Goal: Task Accomplishment & Management: Complete application form

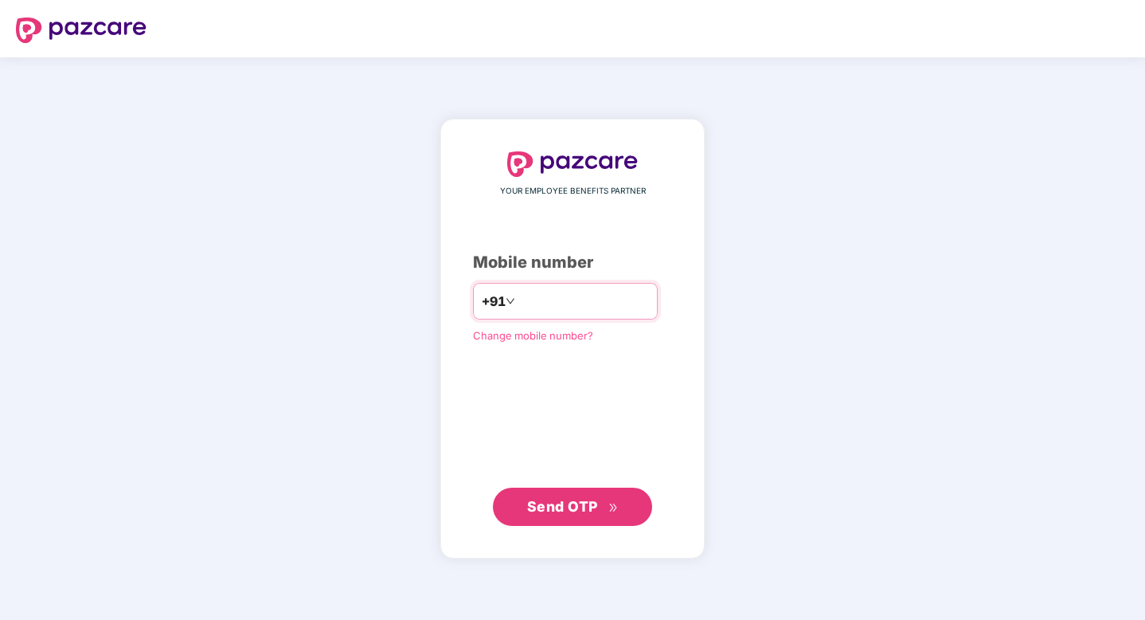
type input "**********"
click at [573, 505] on span "Send OTP" at bounding box center [562, 506] width 71 height 17
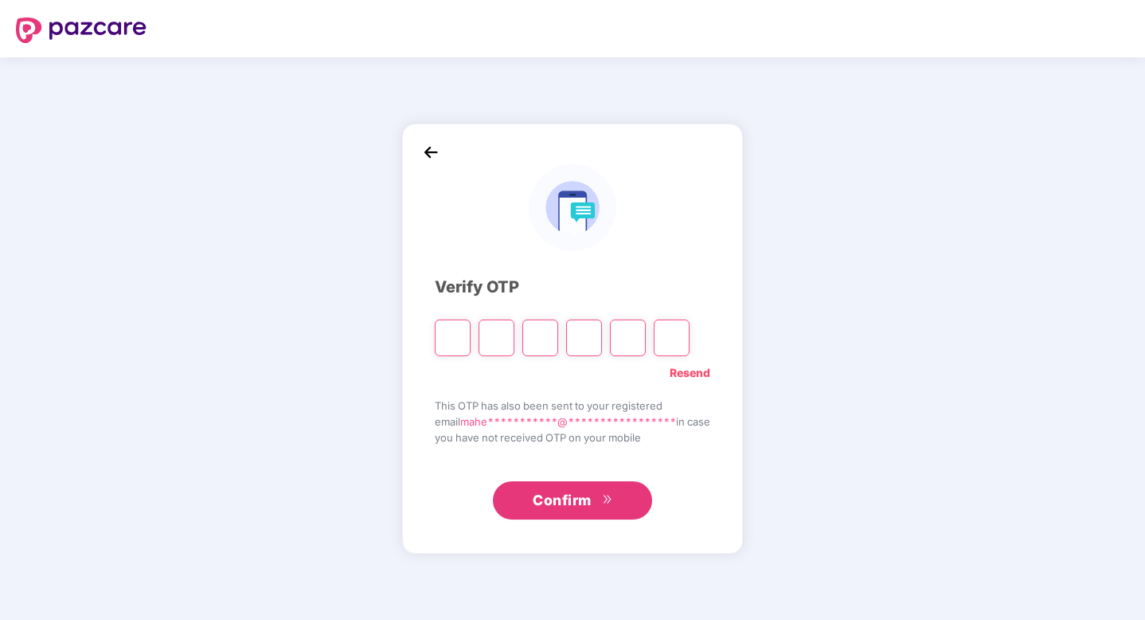
type input "*"
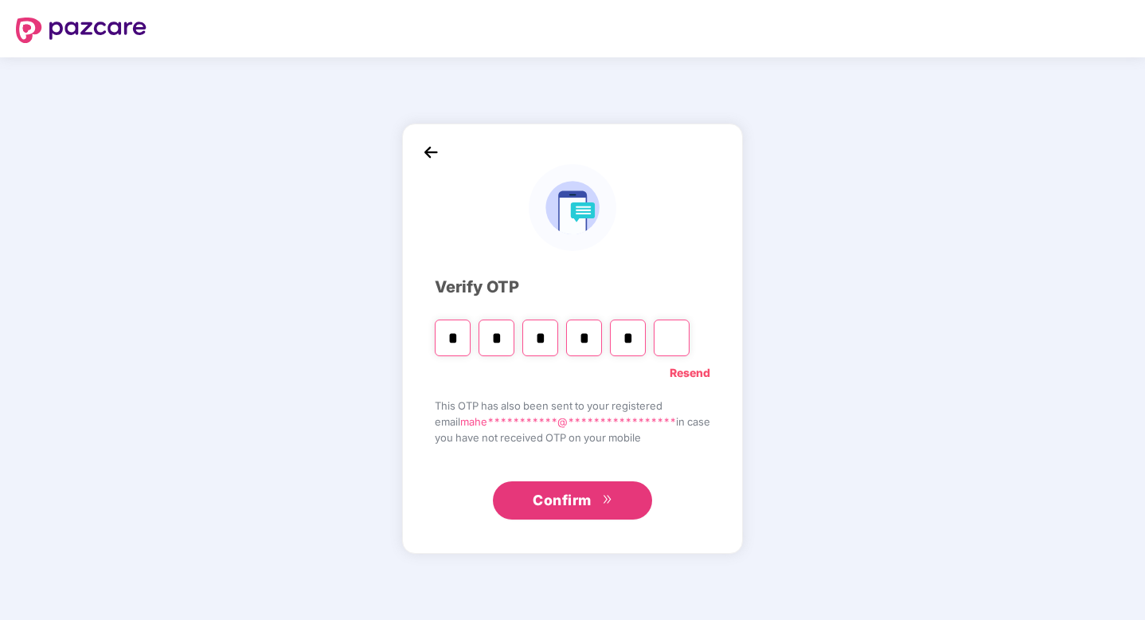
type input "*"
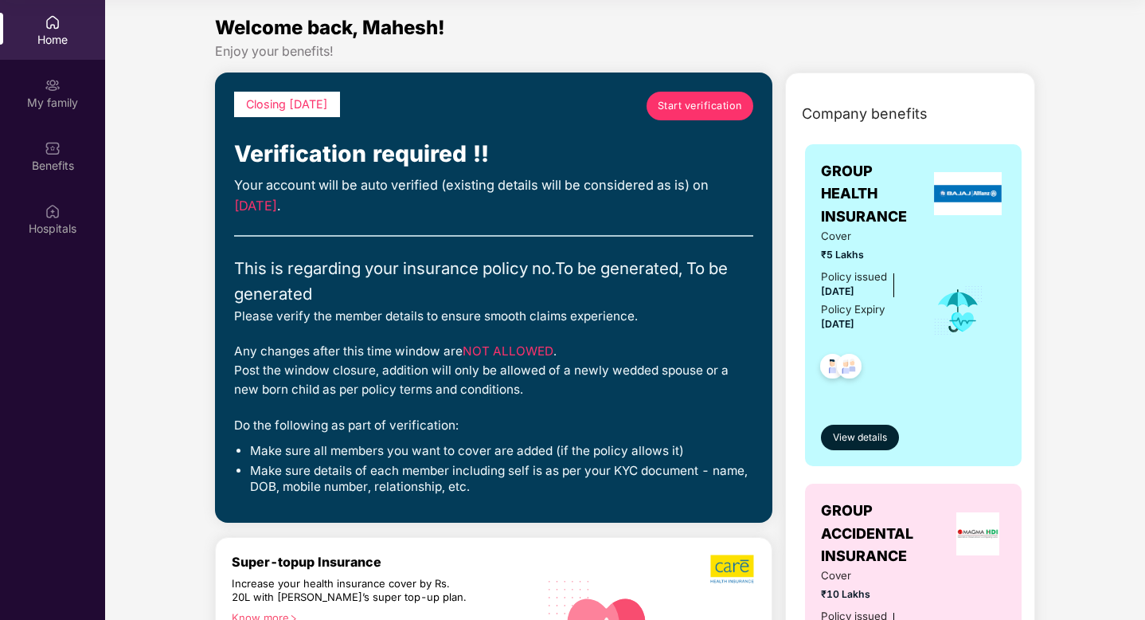
click at [677, 110] on span "Start verification" at bounding box center [700, 106] width 84 height 16
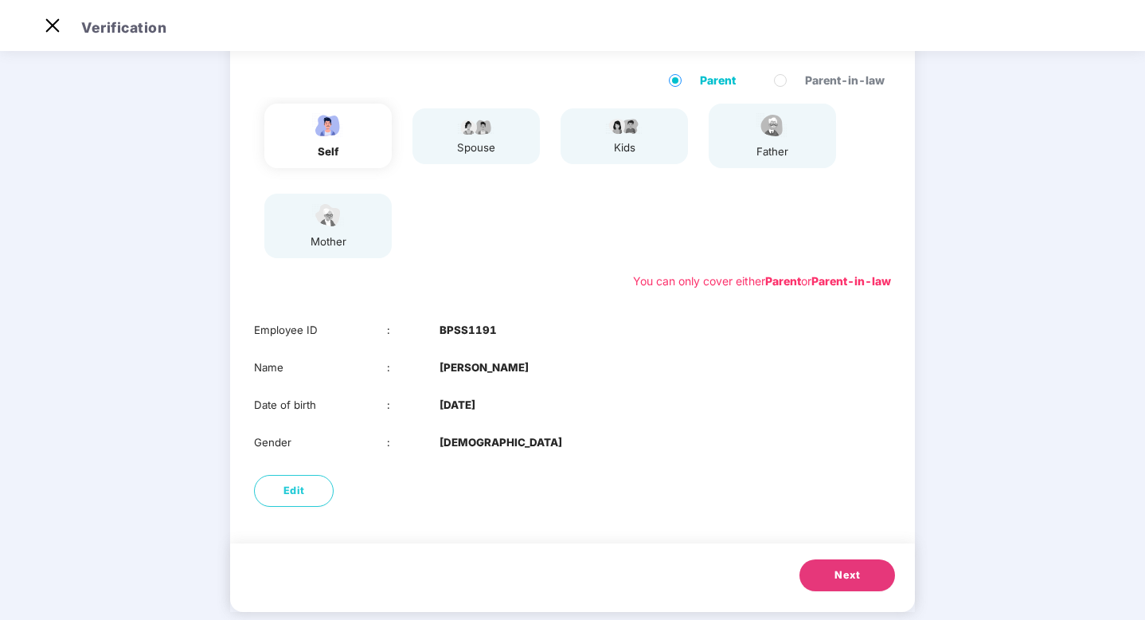
scroll to position [145, 0]
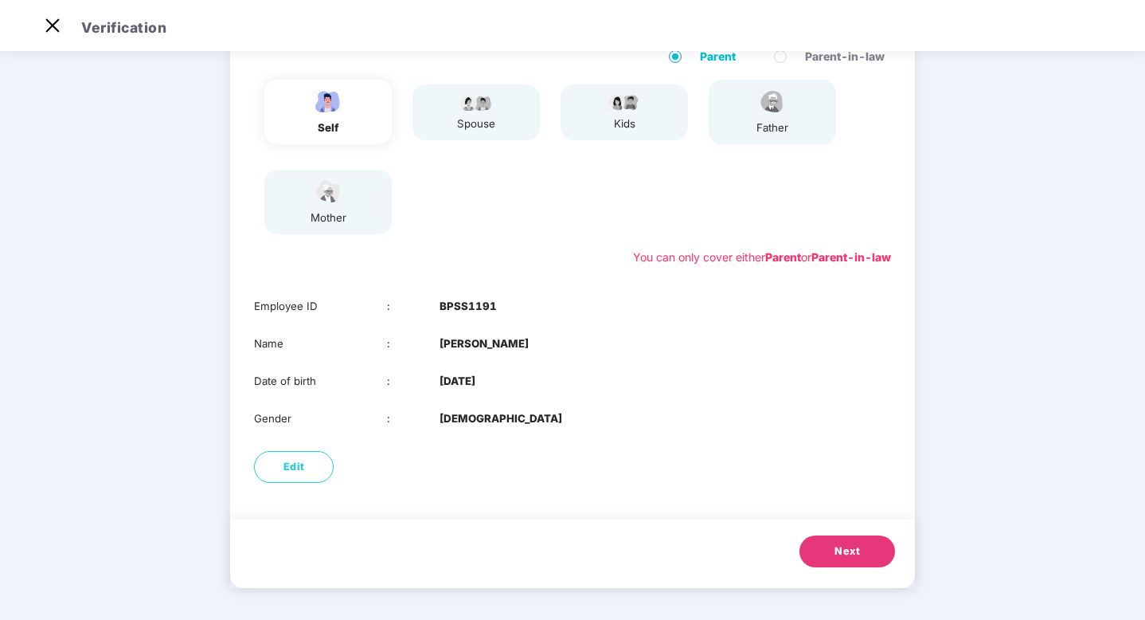
click at [452, 116] on div "spouse" at bounding box center [476, 112] width 127 height 56
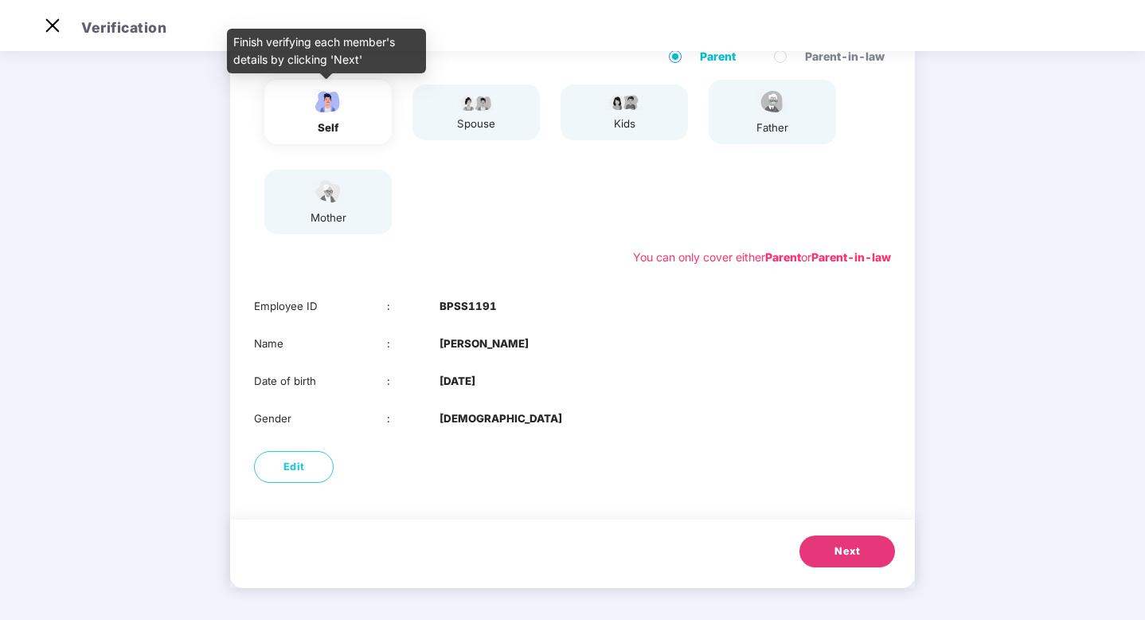
click at [335, 103] on img at bounding box center [328, 102] width 40 height 28
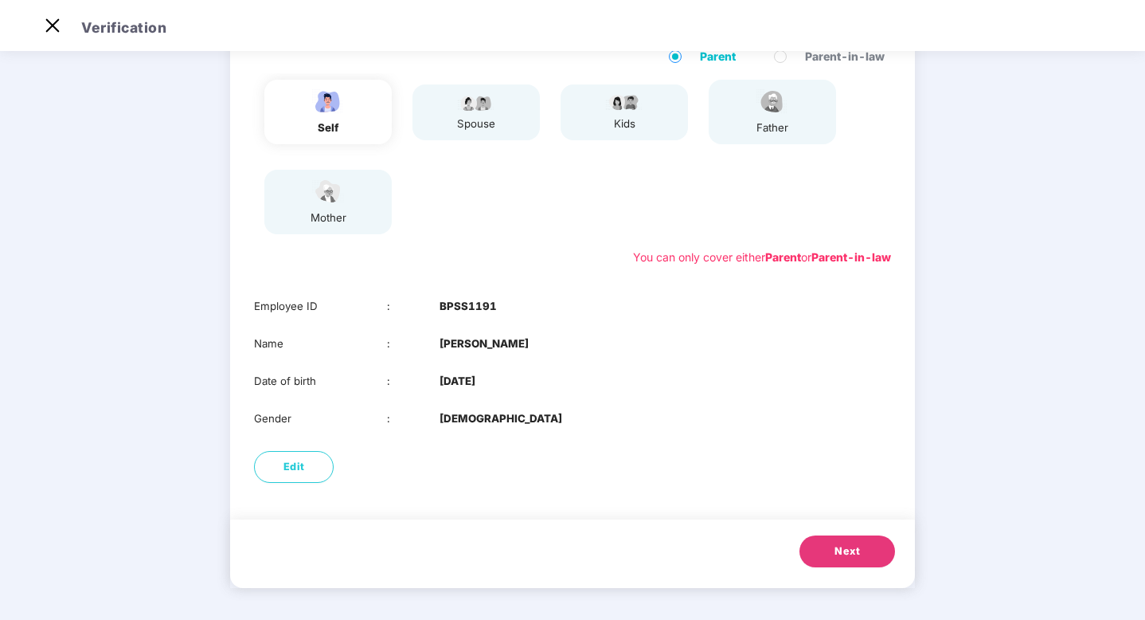
click at [824, 564] on button "Next" at bounding box center [848, 551] width 96 height 32
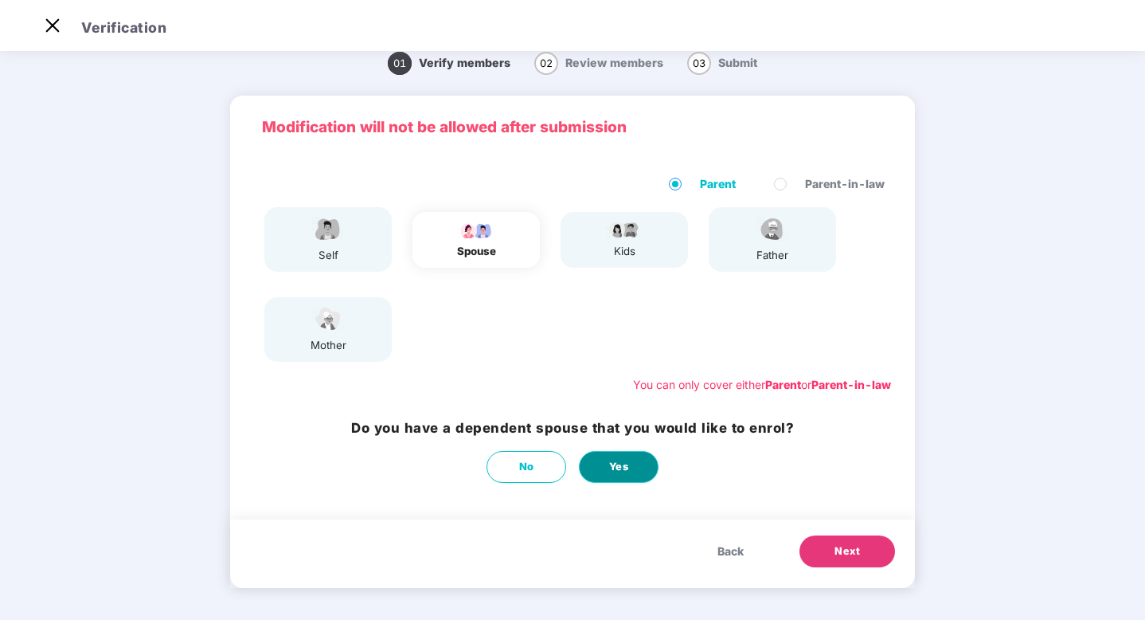
click at [623, 475] on button "Yes" at bounding box center [619, 467] width 80 height 32
select select "******"
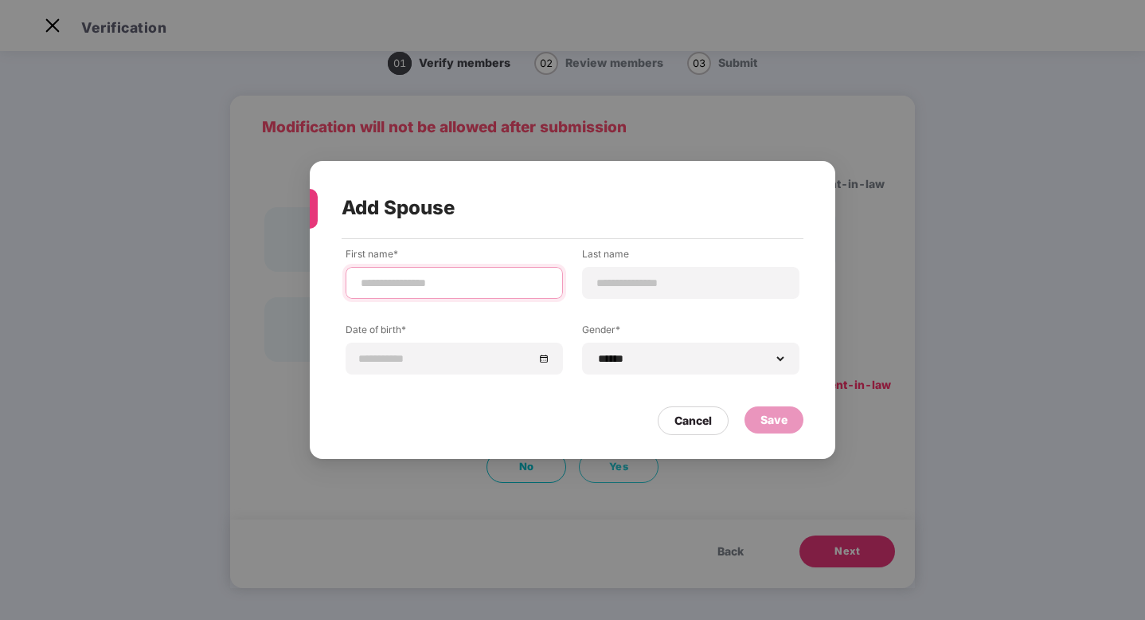
click at [432, 283] on input at bounding box center [454, 283] width 190 height 17
click at [398, 307] on div "**********" at bounding box center [573, 322] width 454 height 151
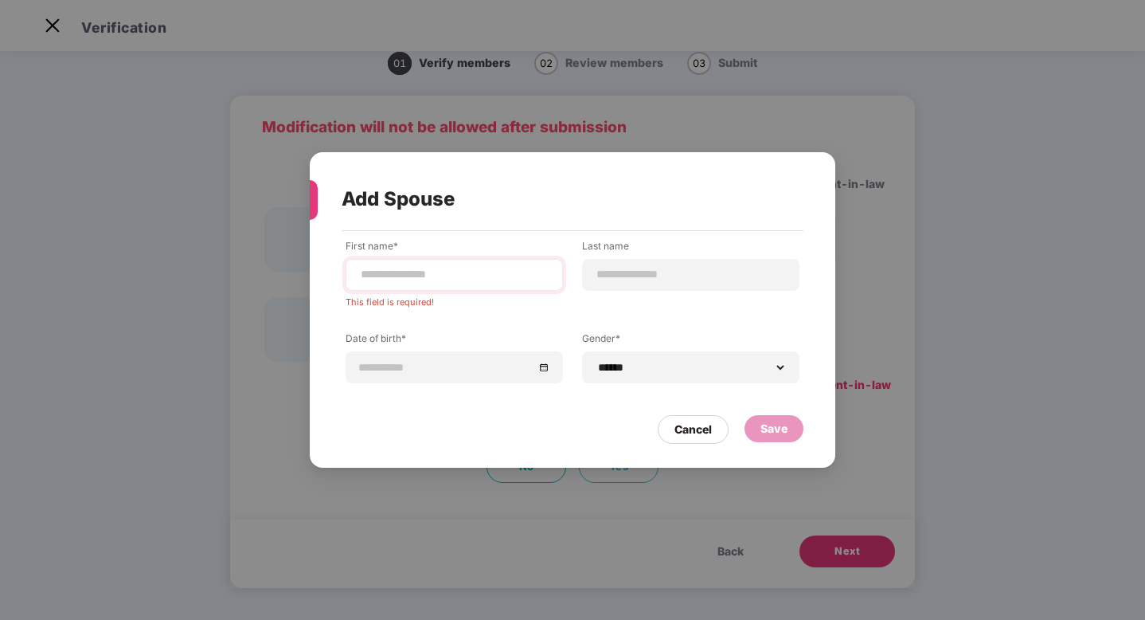
click at [392, 286] on div at bounding box center [454, 275] width 217 height 32
click at [687, 426] on div "Cancel" at bounding box center [693, 430] width 37 height 18
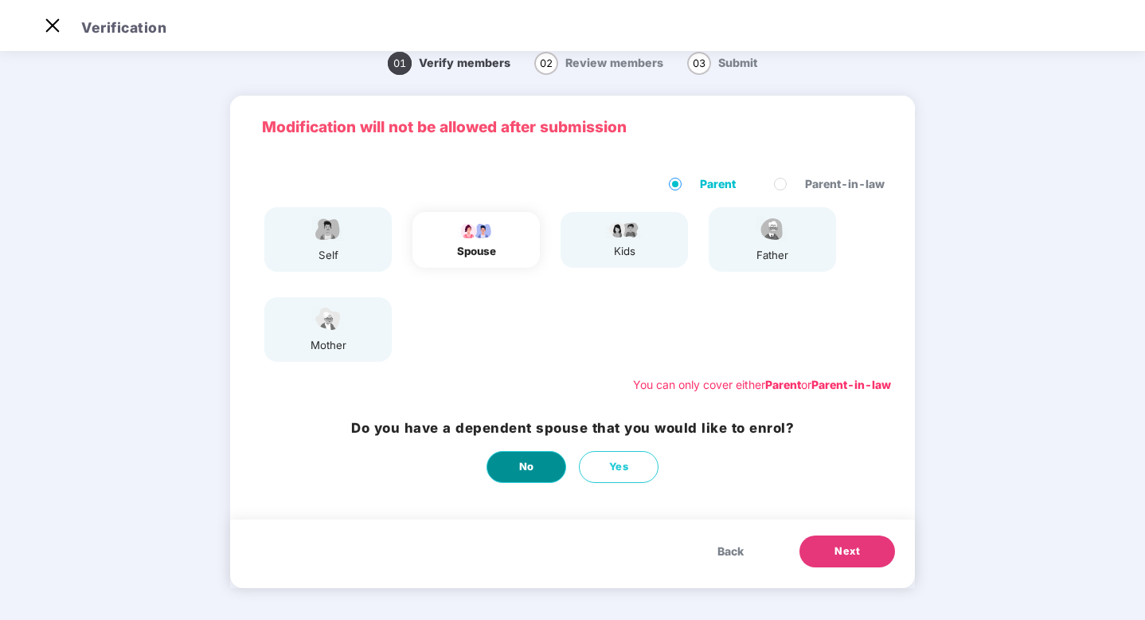
click at [521, 470] on span "No" at bounding box center [526, 467] width 15 height 16
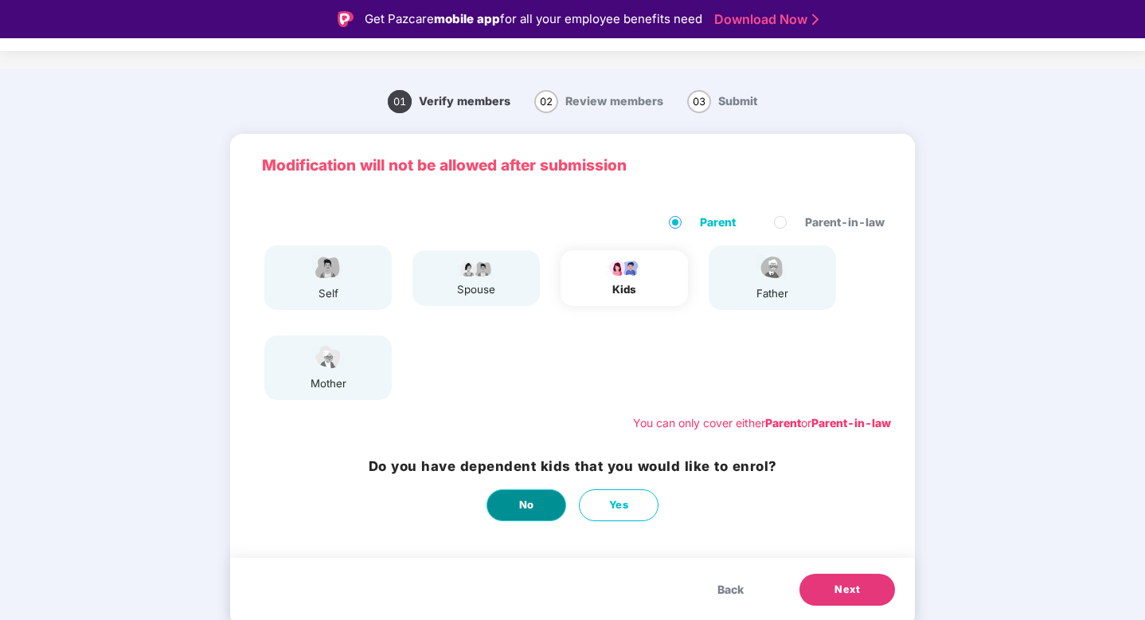
click at [536, 495] on button "No" at bounding box center [527, 505] width 80 height 32
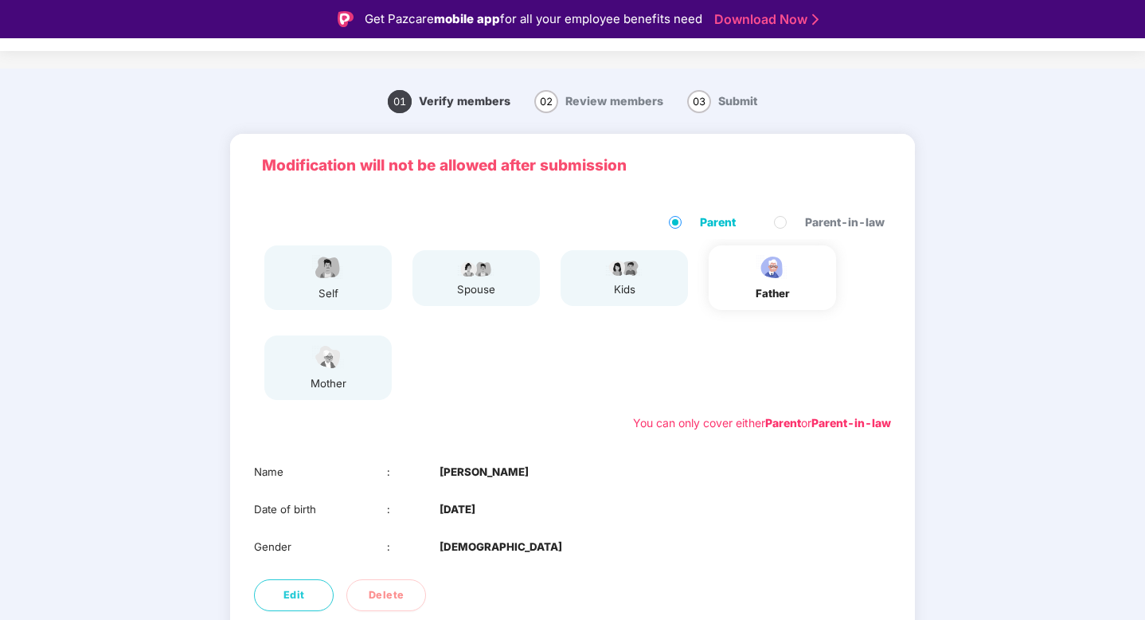
scroll to position [108, 0]
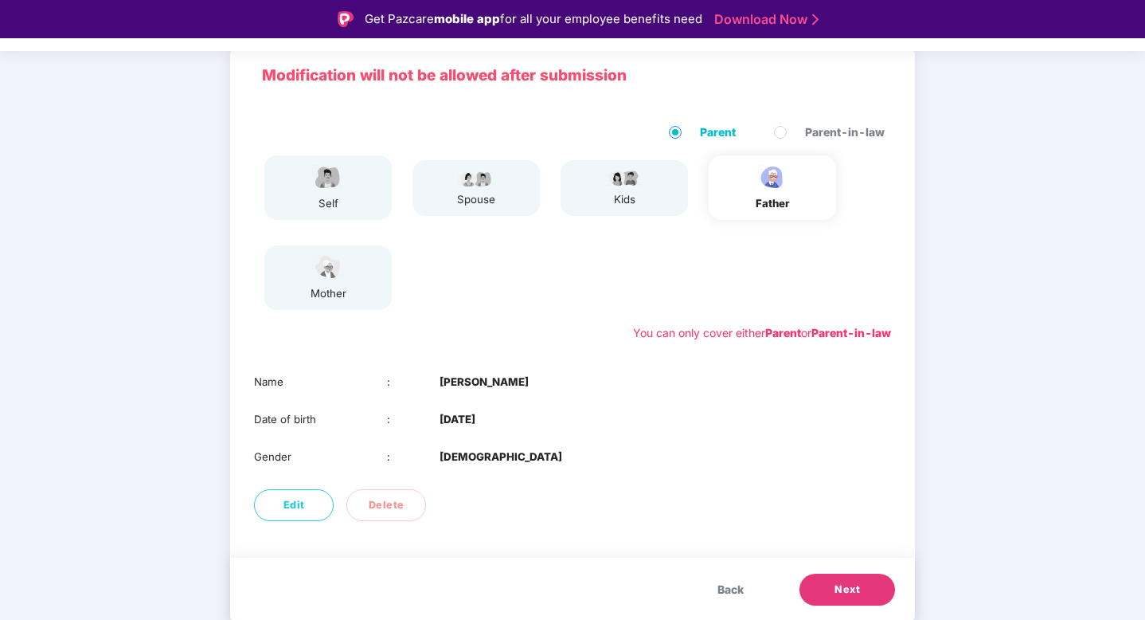
click at [823, 583] on button "Next" at bounding box center [848, 590] width 96 height 32
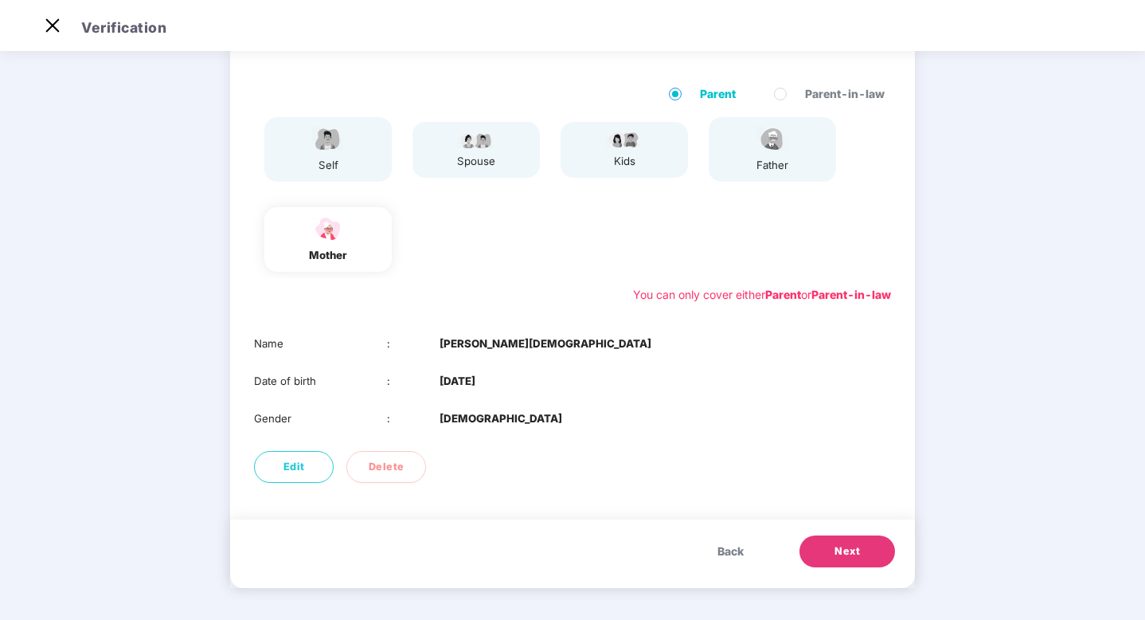
click at [843, 551] on span "Next" at bounding box center [847, 551] width 25 height 16
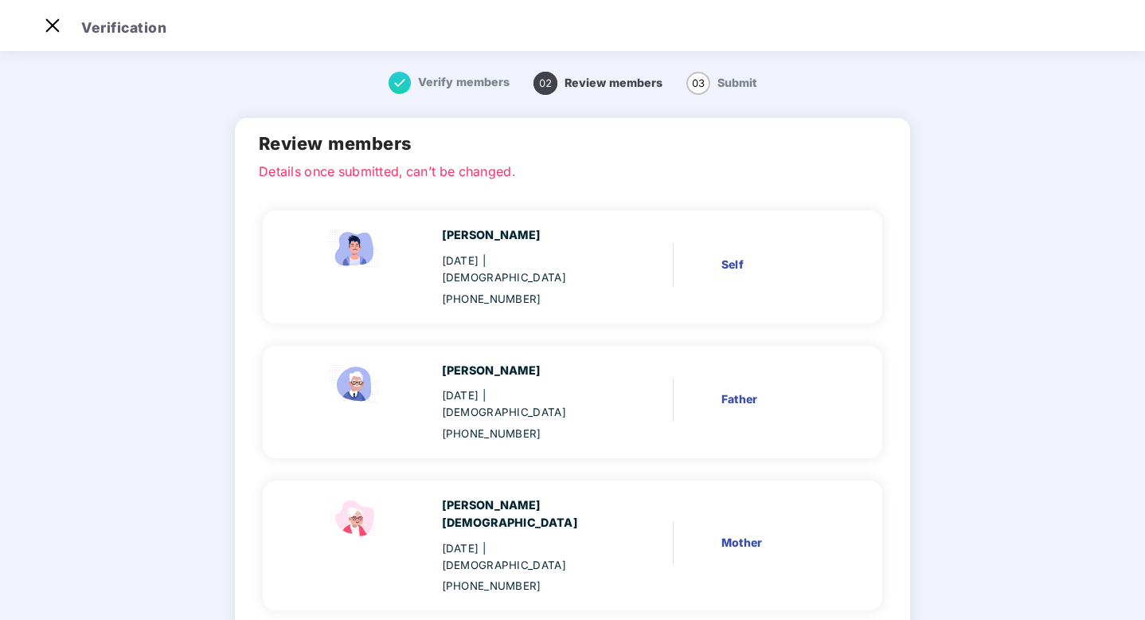
scroll to position [57, 0]
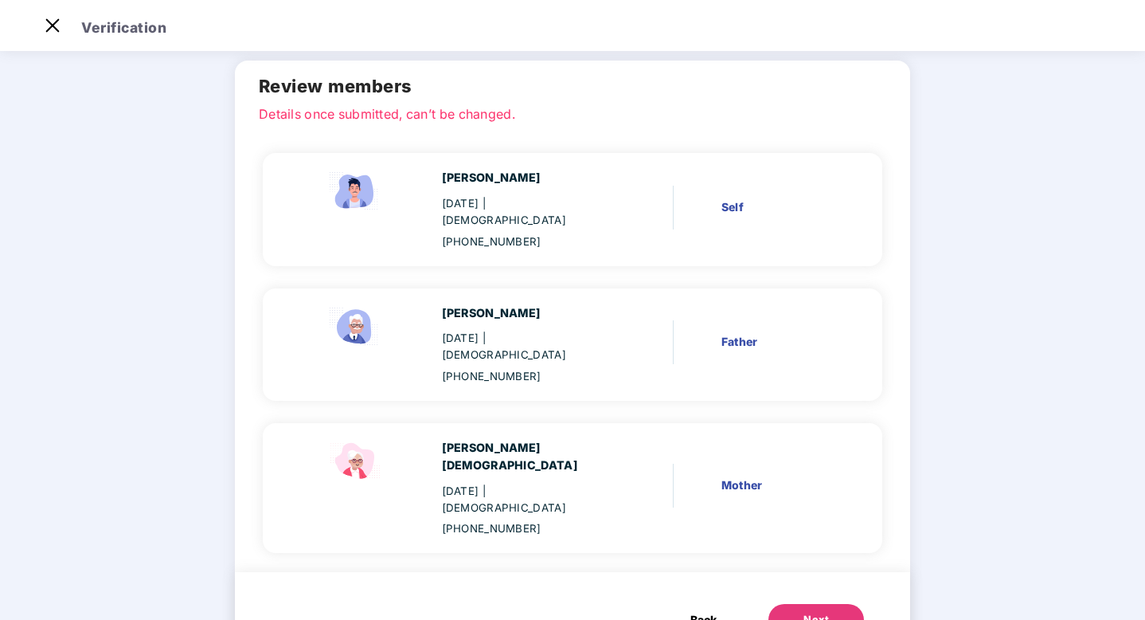
click at [771, 604] on button "Next" at bounding box center [817, 620] width 96 height 32
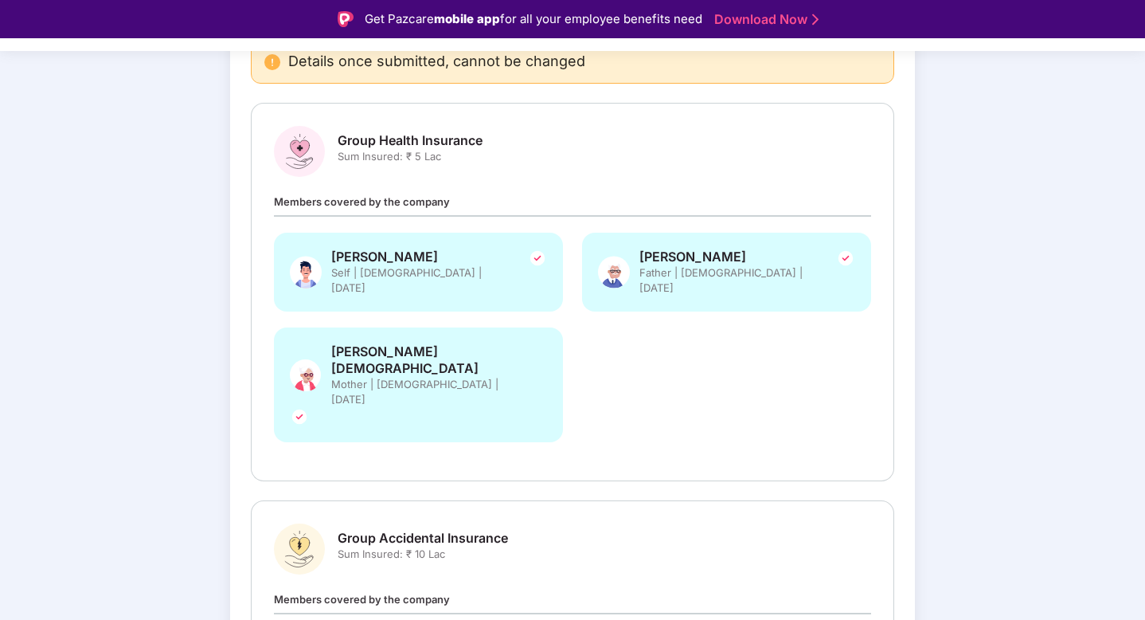
scroll to position [308, 0]
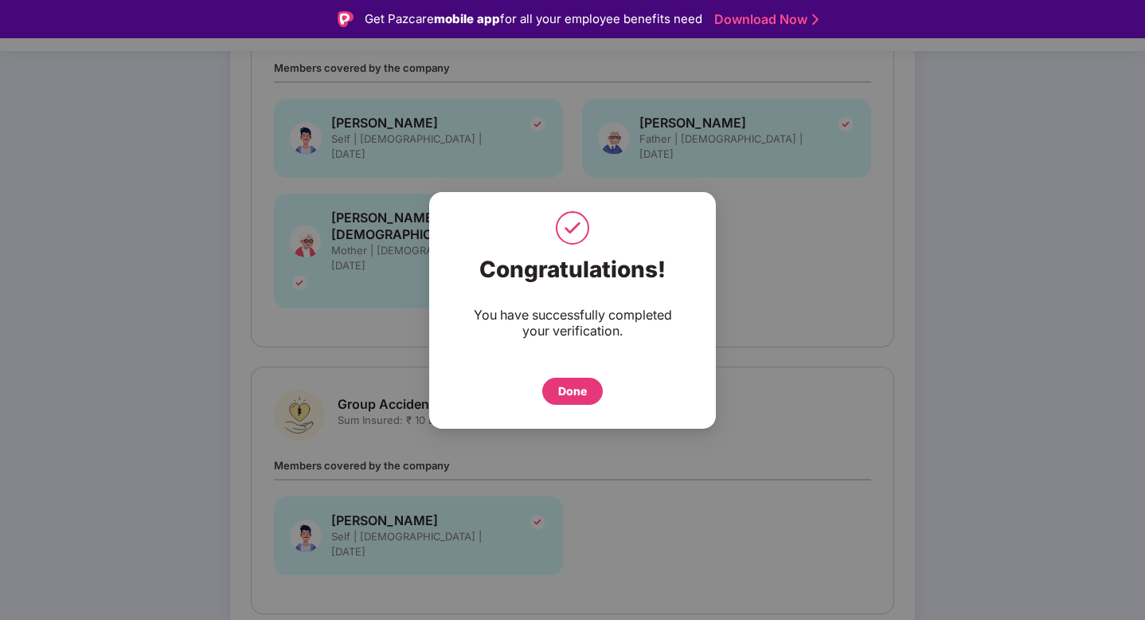
click at [562, 392] on div "Done" at bounding box center [572, 391] width 29 height 18
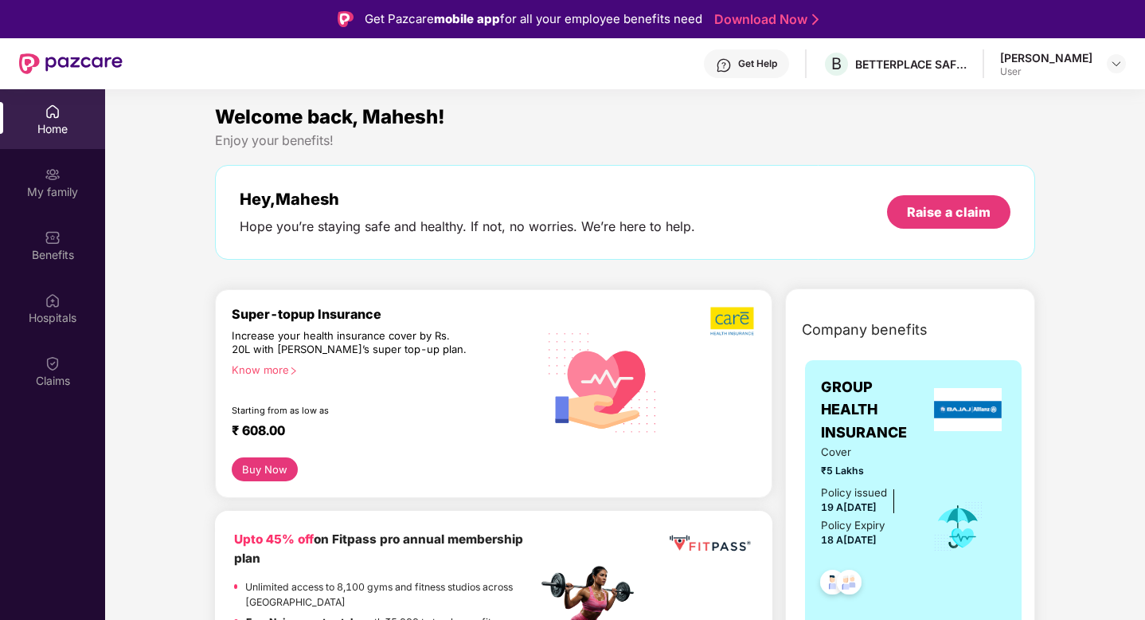
click at [249, 370] on div "Know more" at bounding box center [380, 368] width 296 height 11
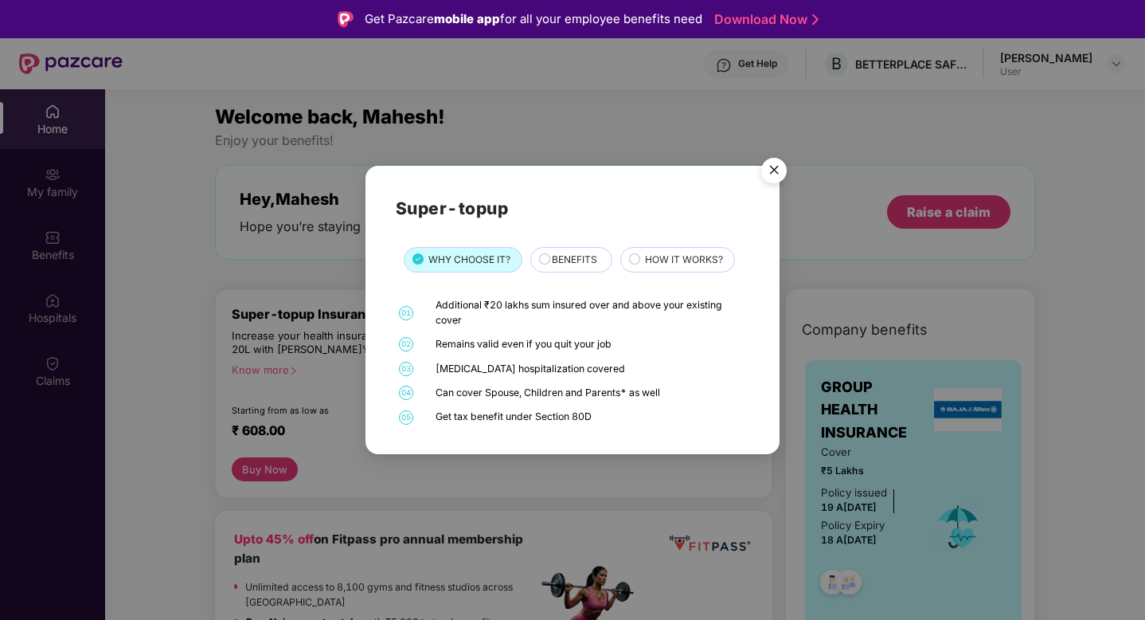
click at [565, 256] on span "BENEFITS" at bounding box center [574, 260] width 45 height 15
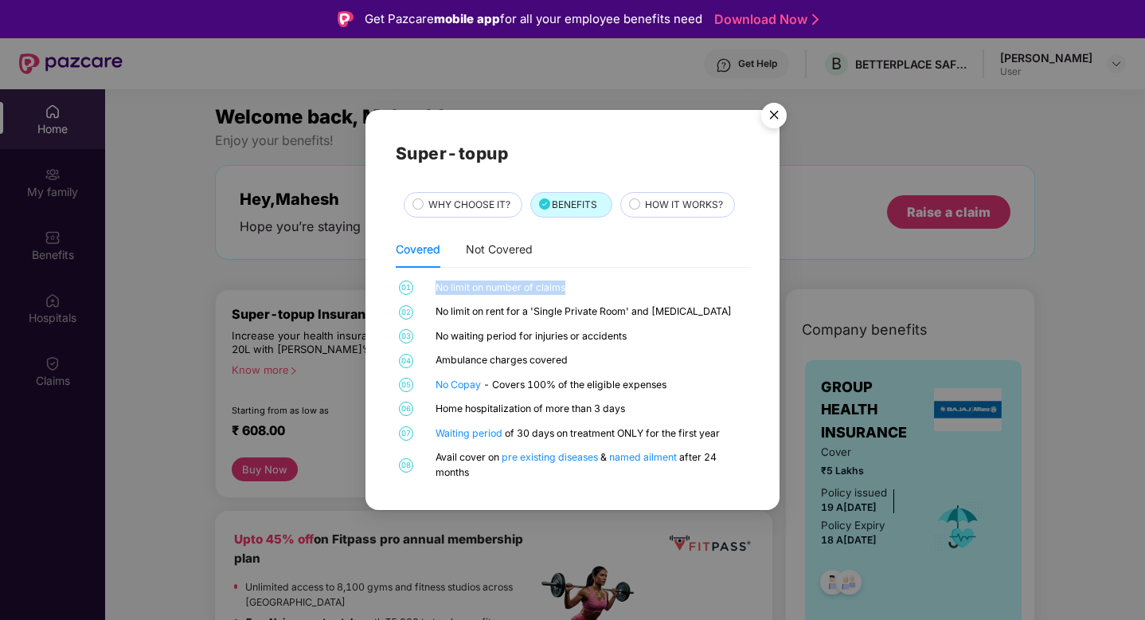
drag, startPoint x: 437, startPoint y: 291, endPoint x: 585, endPoint y: 288, distance: 148.2
click at [585, 288] on div "No limit on number of claims" at bounding box center [591, 287] width 310 height 14
drag, startPoint x: 438, startPoint y: 311, endPoint x: 680, endPoint y: 315, distance: 242.2
click at [680, 315] on div "No limit on rent for a 'Single Private Room' and [MEDICAL_DATA]" at bounding box center [591, 311] width 310 height 14
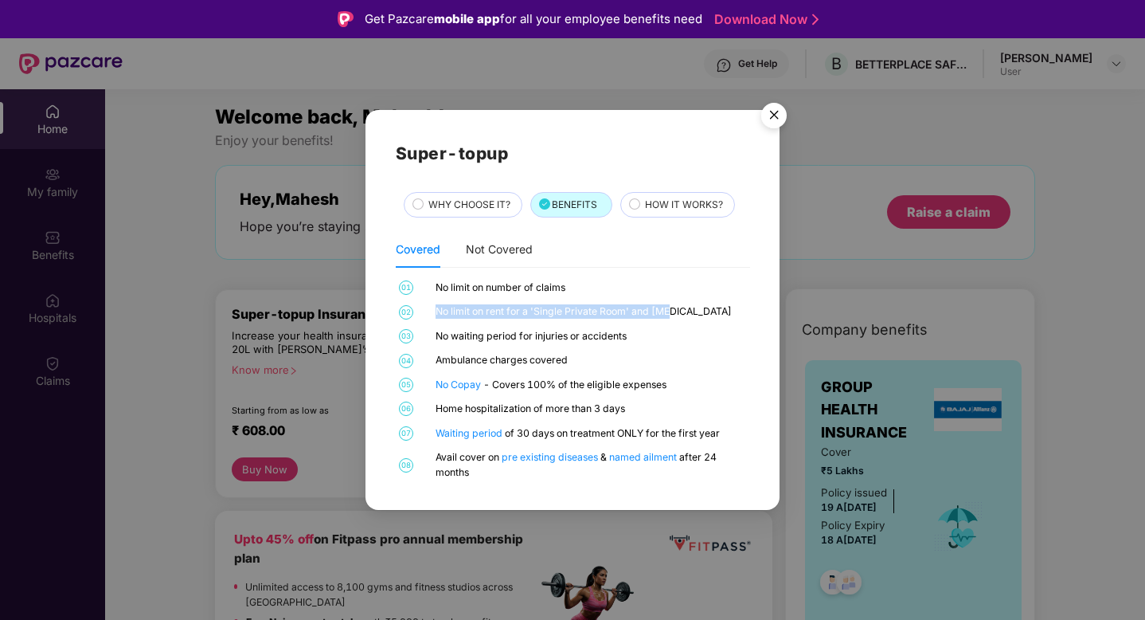
click at [670, 318] on div "No limit on rent for a 'Single Private Room' and [MEDICAL_DATA]" at bounding box center [591, 311] width 310 height 14
drag, startPoint x: 439, startPoint y: 360, endPoint x: 620, endPoint y: 360, distance: 180.8
click at [620, 360] on div "Ambulance charges covered" at bounding box center [591, 360] width 310 height 14
drag, startPoint x: 496, startPoint y: 383, endPoint x: 558, endPoint y: 384, distance: 61.3
click at [558, 384] on div "No Copay - Covers 100% of the eligible expenses" at bounding box center [591, 385] width 310 height 14
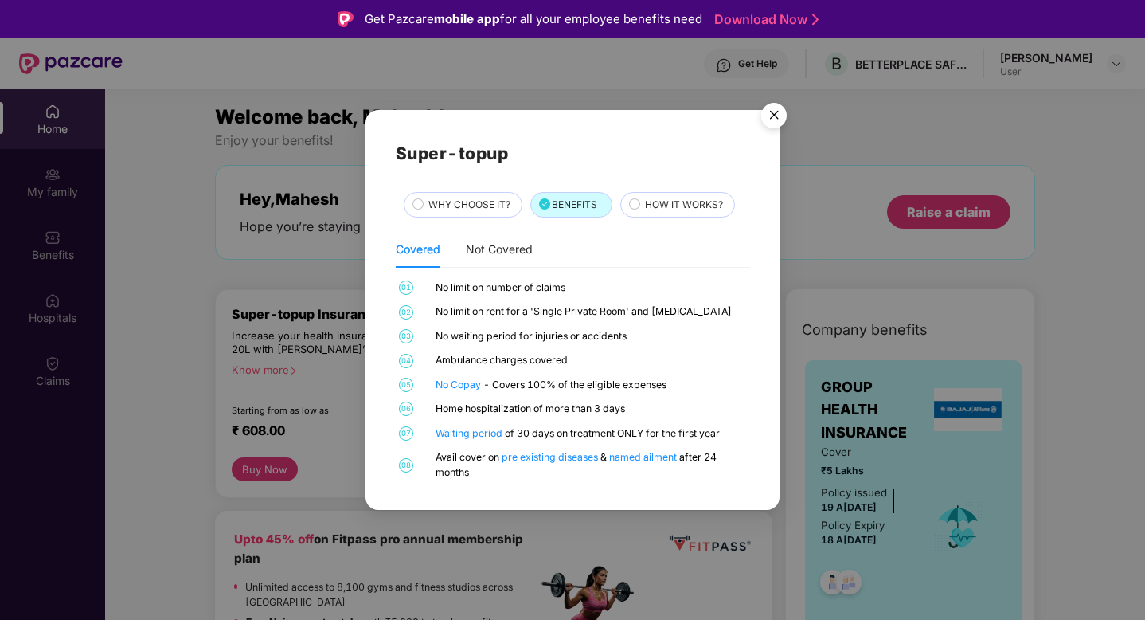
click at [591, 385] on div "No Copay - Covers 100% of the eligible expenses" at bounding box center [591, 385] width 310 height 14
drag, startPoint x: 436, startPoint y: 411, endPoint x: 629, endPoint y: 401, distance: 193.8
click at [629, 401] on div "Home hospitalization of more than 3 days" at bounding box center [591, 408] width 310 height 14
drag, startPoint x: 508, startPoint y: 435, endPoint x: 601, endPoint y: 434, distance: 93.2
click at [601, 434] on div "Waiting period of 30 days on treatment ONLY for the first year" at bounding box center [591, 433] width 310 height 14
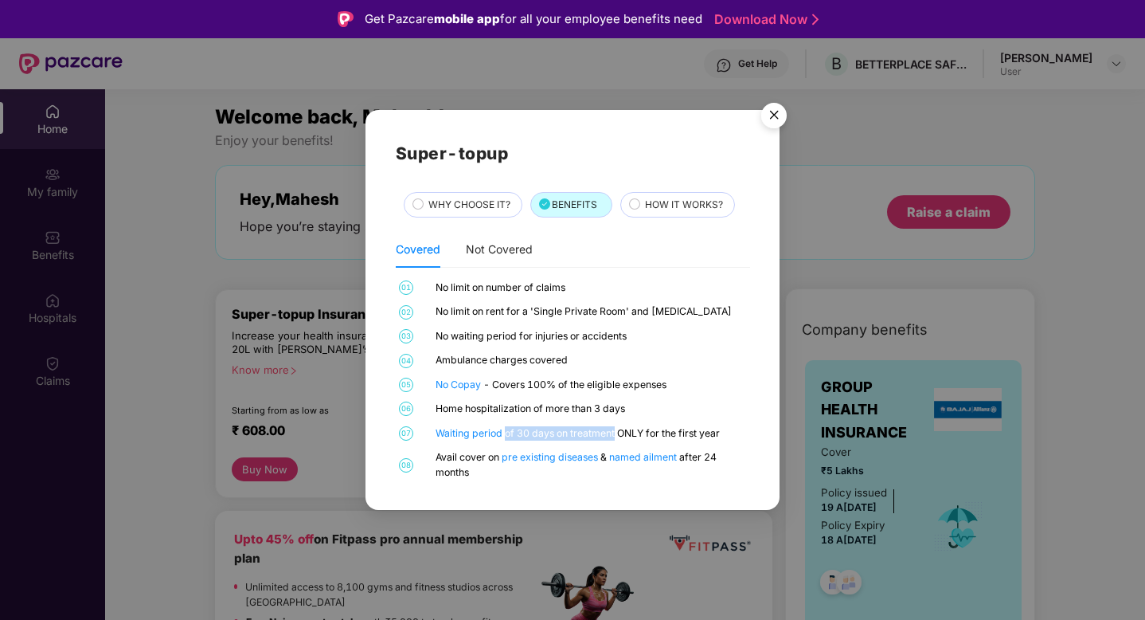
drag, startPoint x: 507, startPoint y: 434, endPoint x: 614, endPoint y: 433, distance: 106.7
click at [614, 433] on div "Waiting period of 30 days on treatment ONLY for the first year" at bounding box center [591, 433] width 310 height 14
click at [448, 434] on link "Waiting period" at bounding box center [470, 433] width 69 height 12
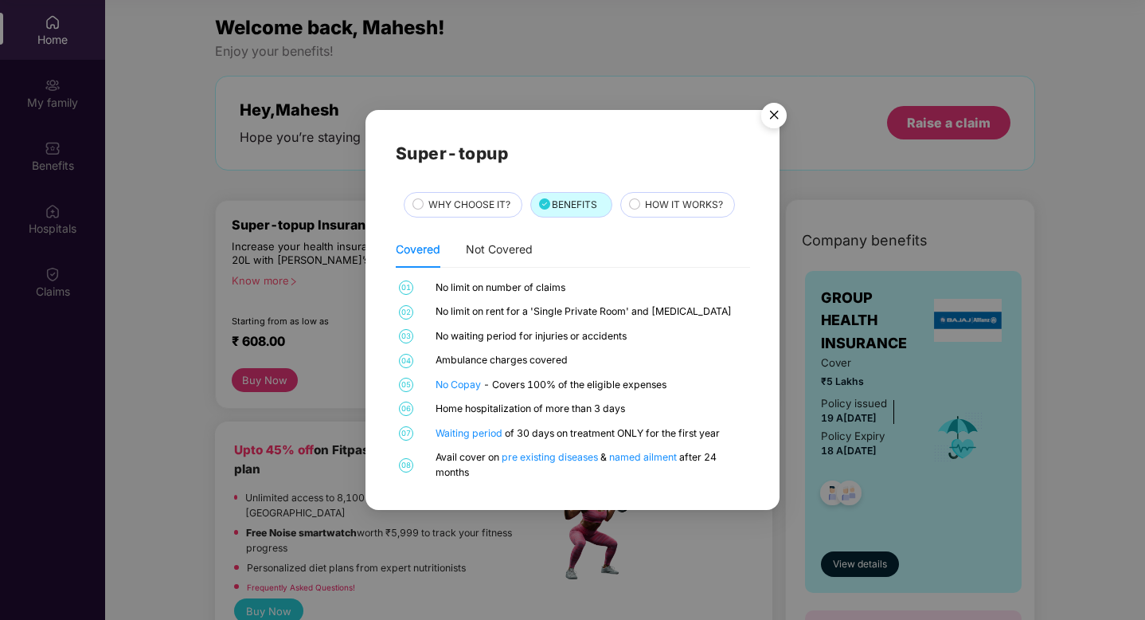
click at [644, 203] on div "HOW IT WORKS?" at bounding box center [681, 207] width 89 height 18
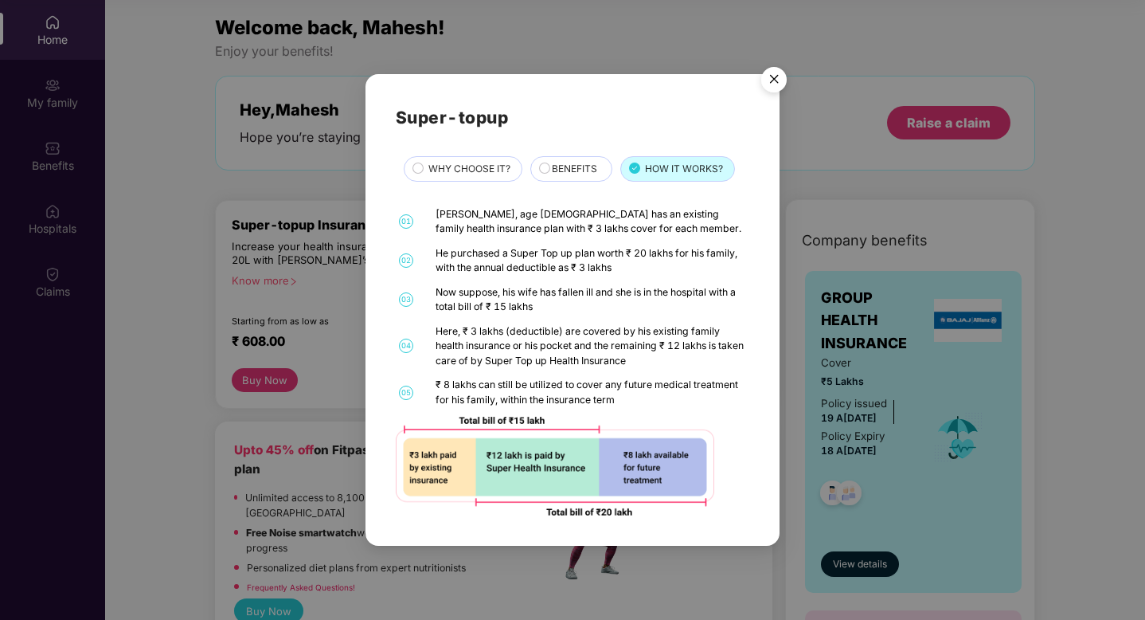
click at [460, 168] on span "WHY CHOOSE IT?" at bounding box center [470, 169] width 82 height 15
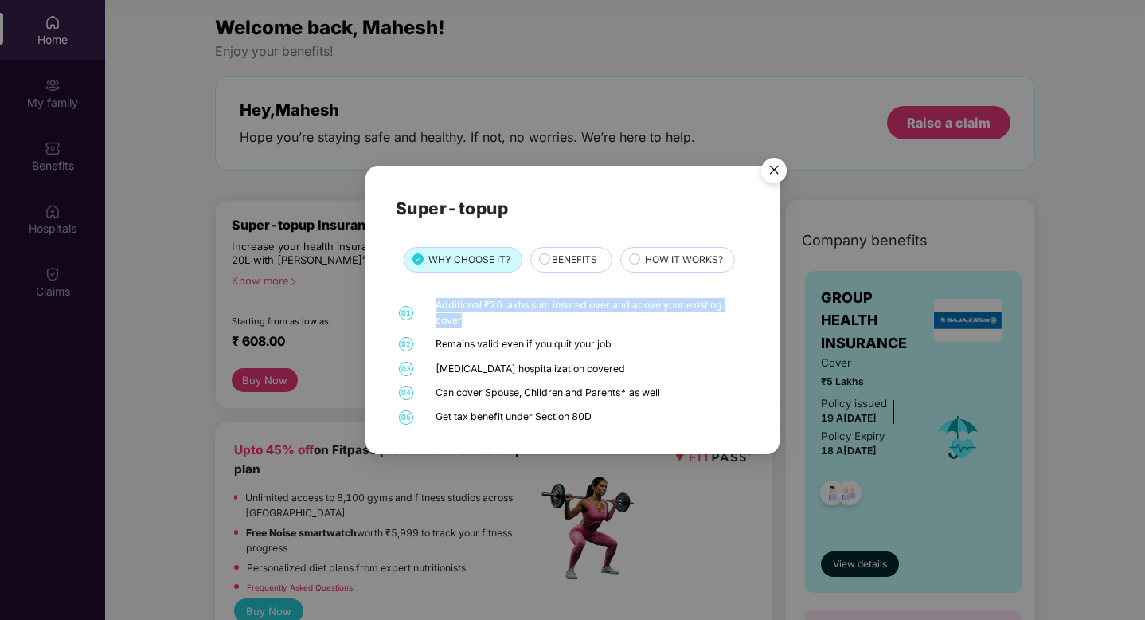
drag, startPoint x: 436, startPoint y: 307, endPoint x: 472, endPoint y: 329, distance: 41.8
click at [472, 329] on div "01 Additional ₹20 lakhs sum insured over and above your existing cover 02 Remai…" at bounding box center [573, 361] width 354 height 127
click at [773, 176] on img "Close" at bounding box center [774, 173] width 45 height 45
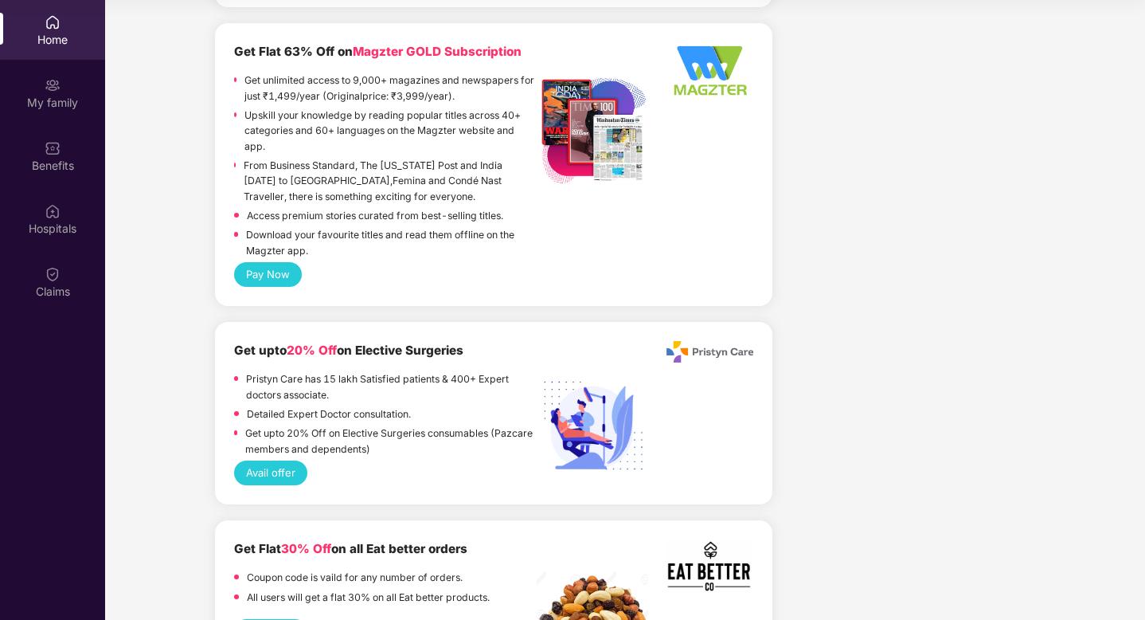
scroll to position [2733, 0]
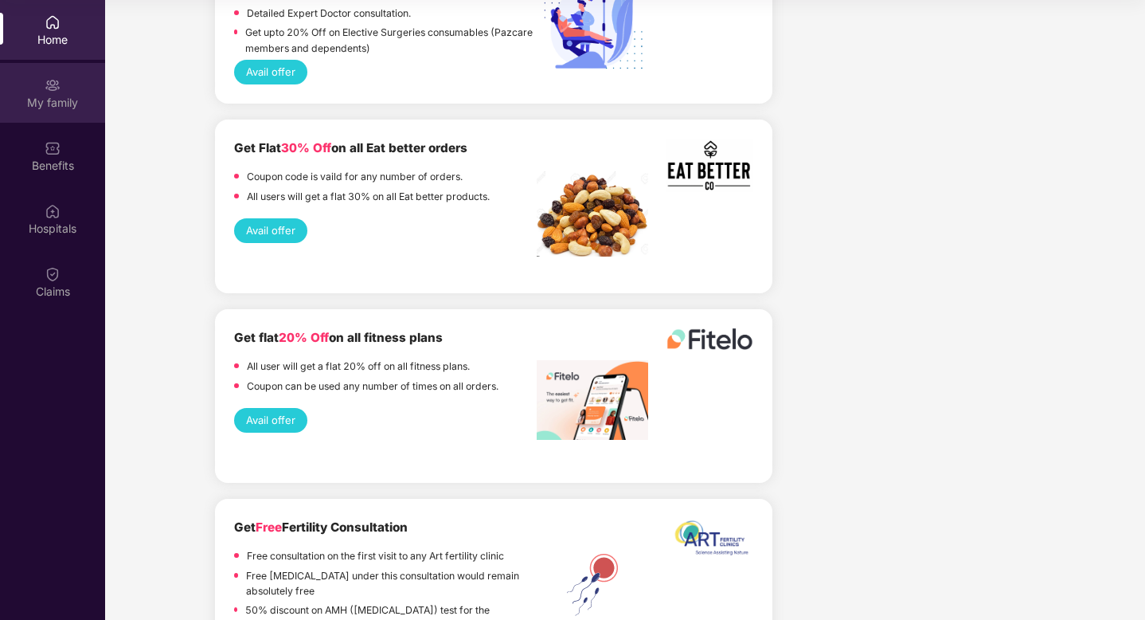
click at [70, 91] on div "My family" at bounding box center [52, 93] width 105 height 60
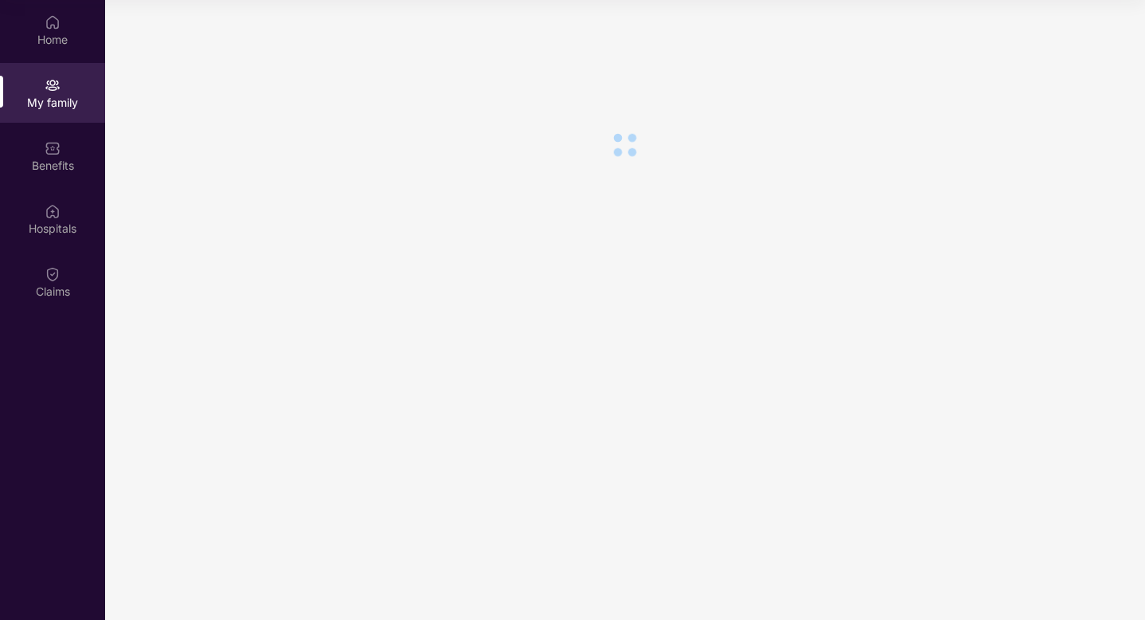
scroll to position [0, 0]
click at [53, 160] on div "Benefits" at bounding box center [52, 166] width 105 height 16
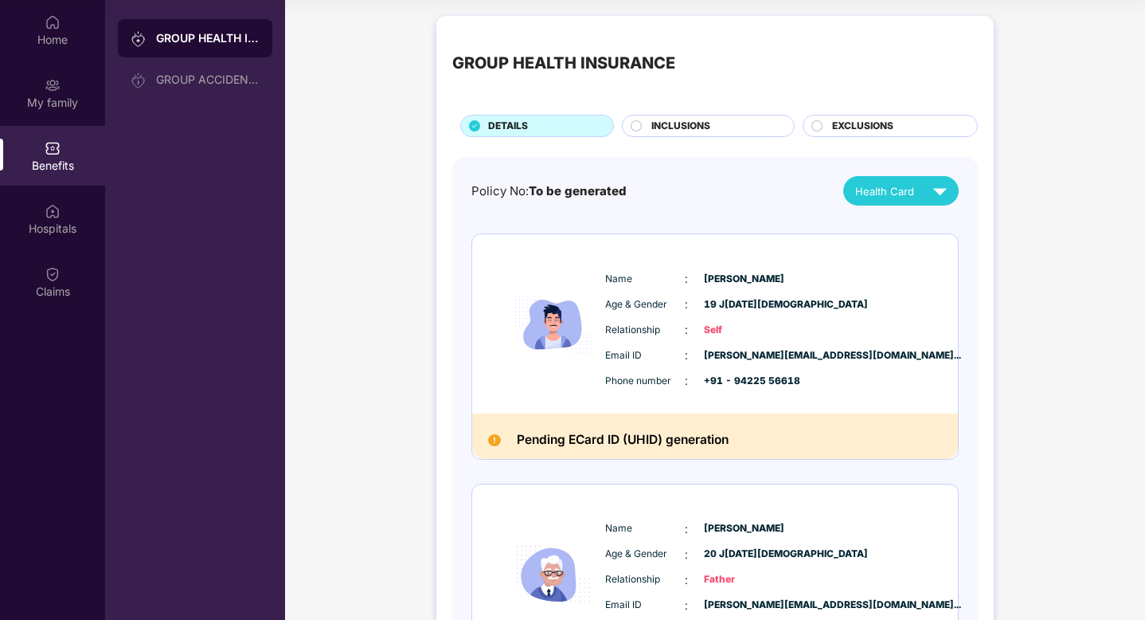
click at [664, 131] on span "INCLUSIONS" at bounding box center [681, 126] width 59 height 15
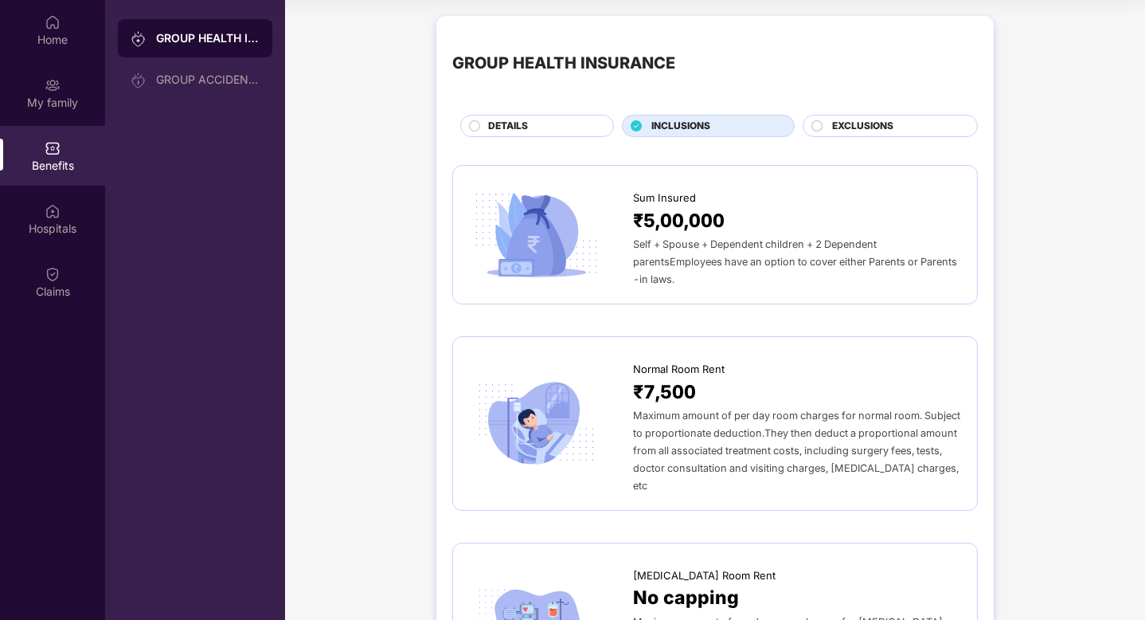
click at [837, 131] on span "EXCLUSIONS" at bounding box center [862, 126] width 61 height 15
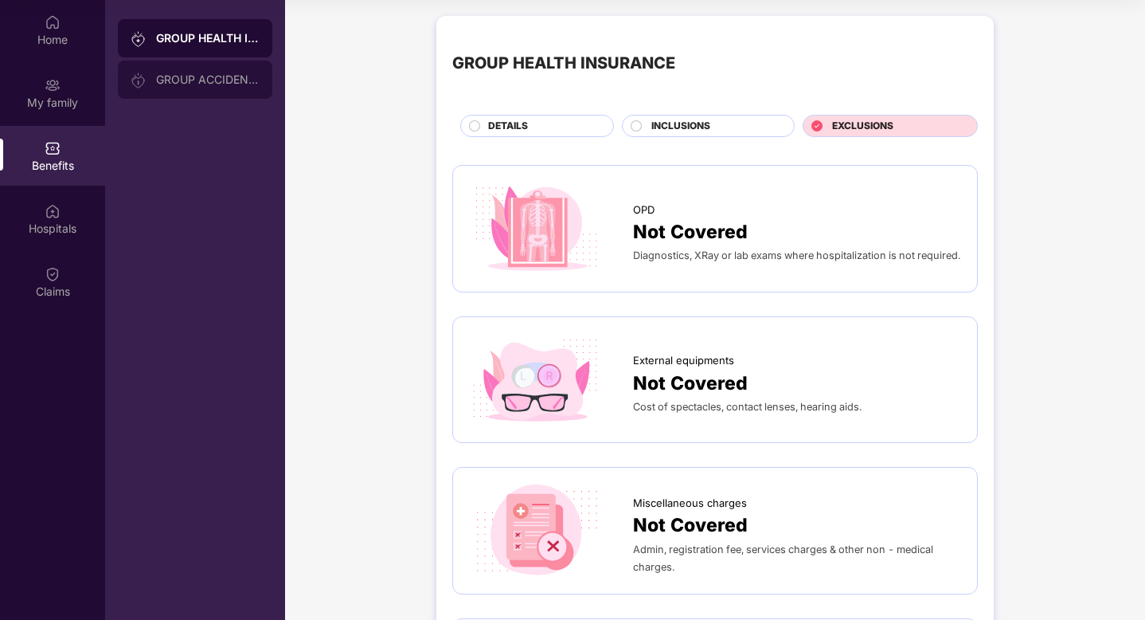
click at [202, 76] on div "GROUP ACCIDENTAL INSURANCE" at bounding box center [208, 79] width 104 height 13
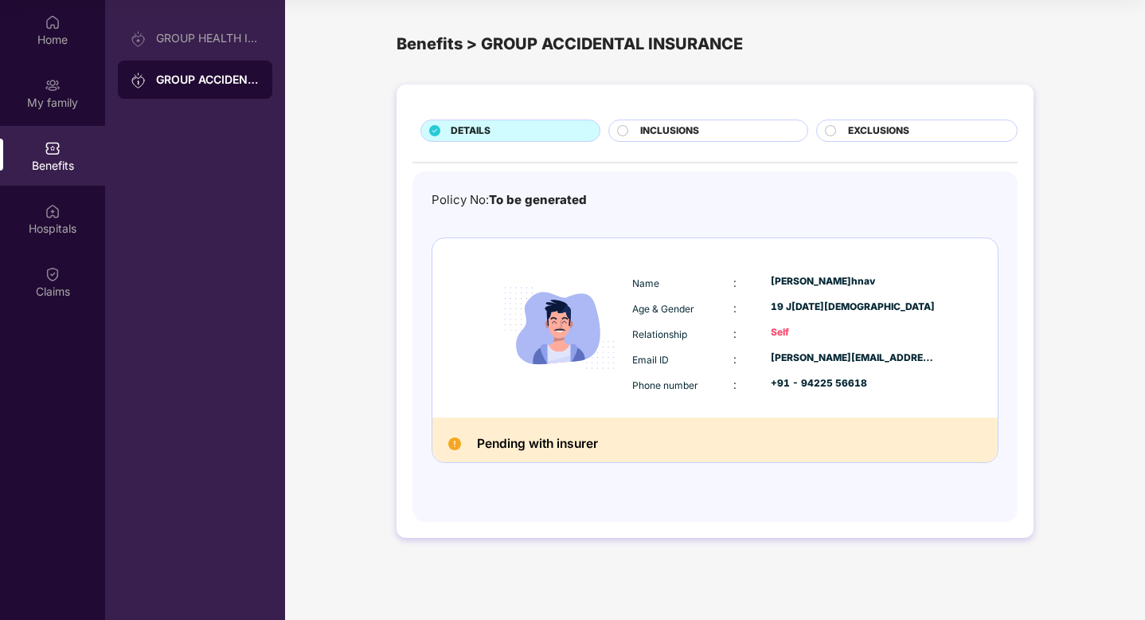
click at [639, 138] on div "INCLUSIONS" at bounding box center [715, 132] width 166 height 18
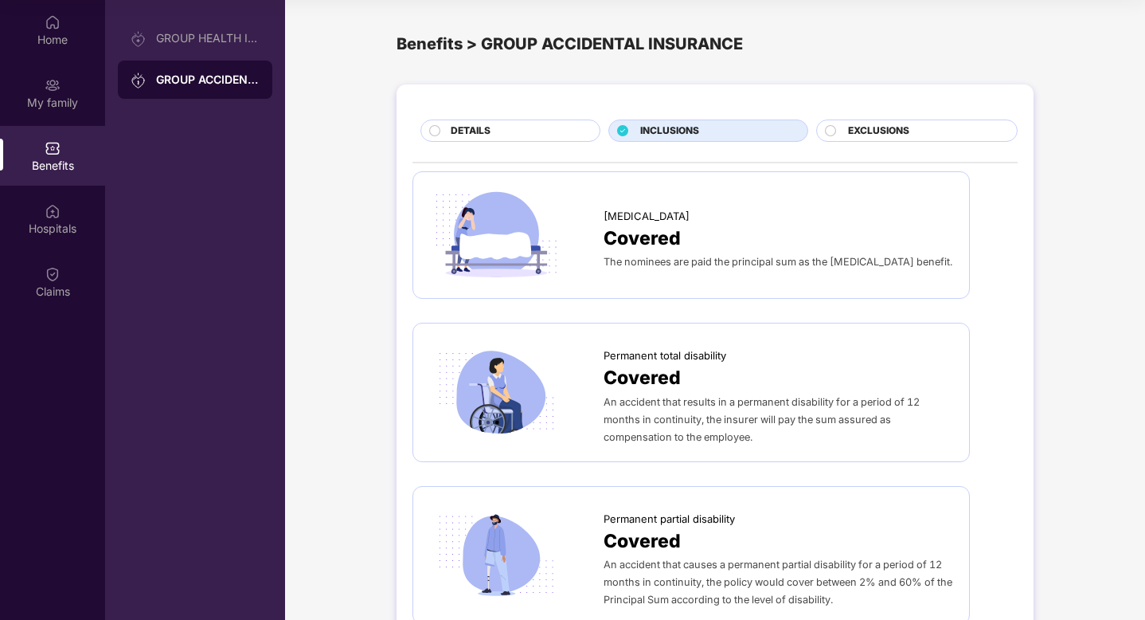
click at [903, 138] on span "EXCLUSIONS" at bounding box center [878, 130] width 61 height 15
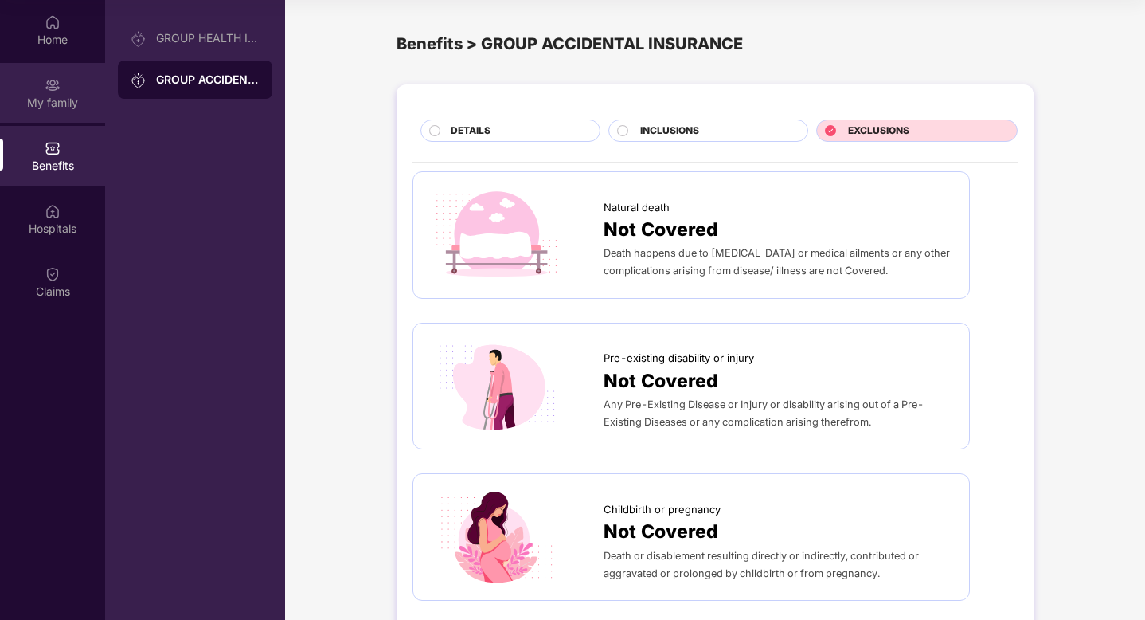
click at [31, 100] on div "My family" at bounding box center [52, 103] width 105 height 16
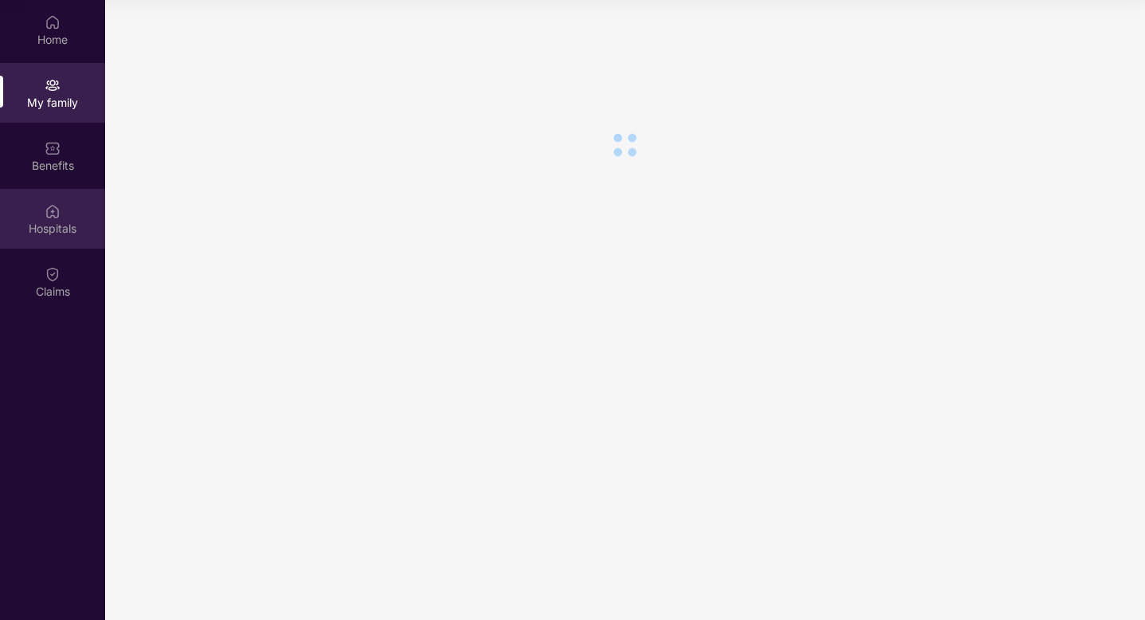
click at [43, 210] on div "Hospitals" at bounding box center [52, 219] width 105 height 60
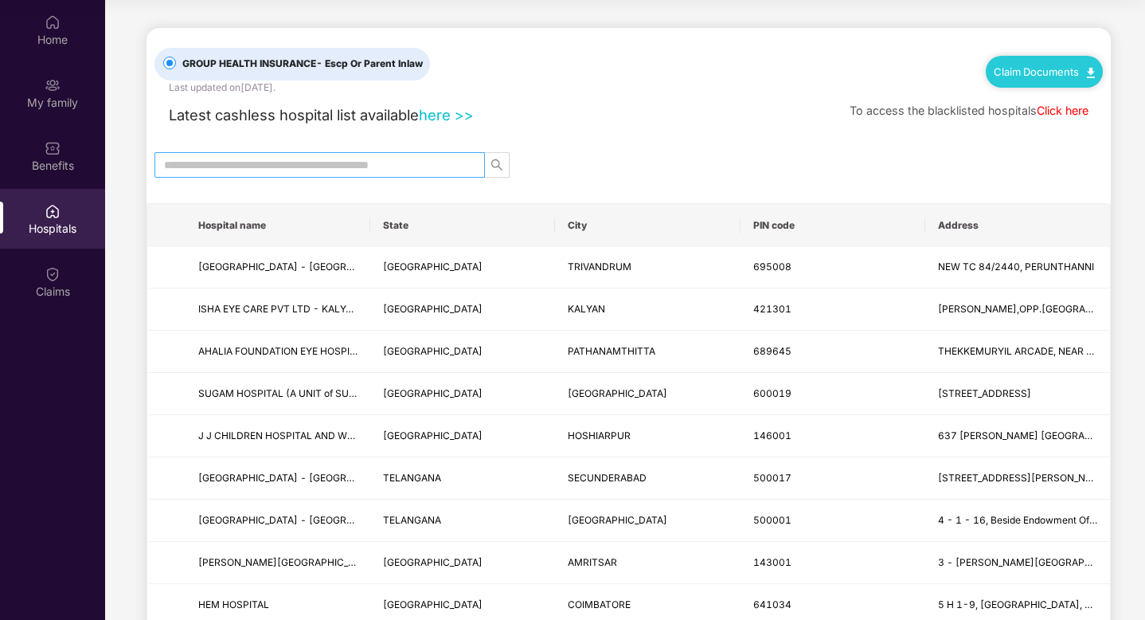
click at [194, 166] on input "text" at bounding box center [313, 165] width 299 height 18
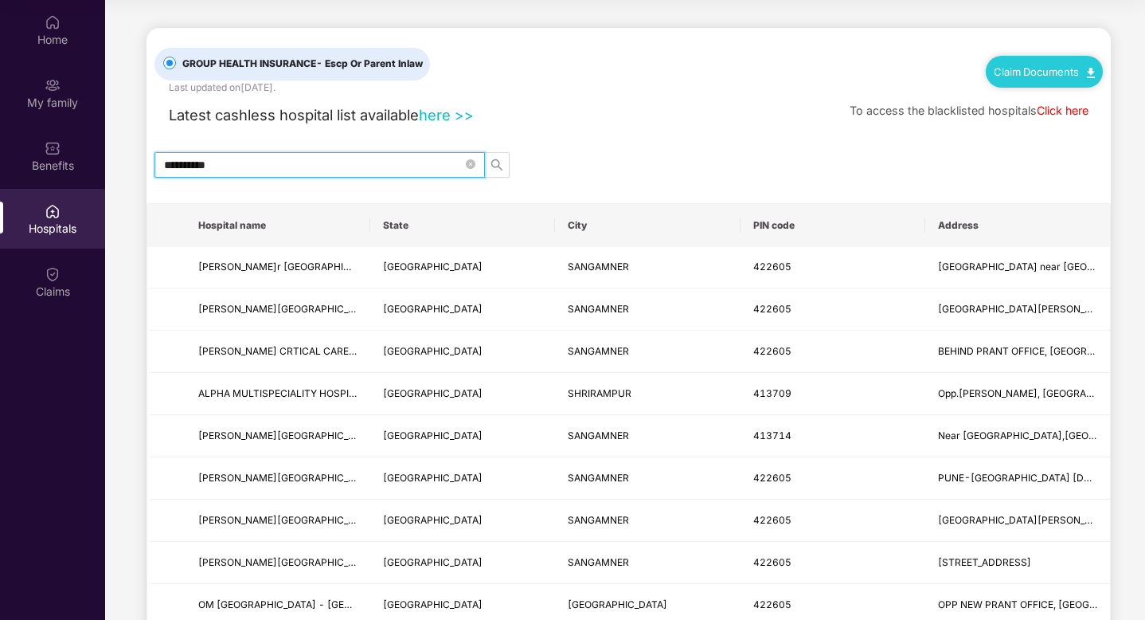
type input "*********"
click at [1055, 109] on link "Click here" at bounding box center [1063, 111] width 52 height 14
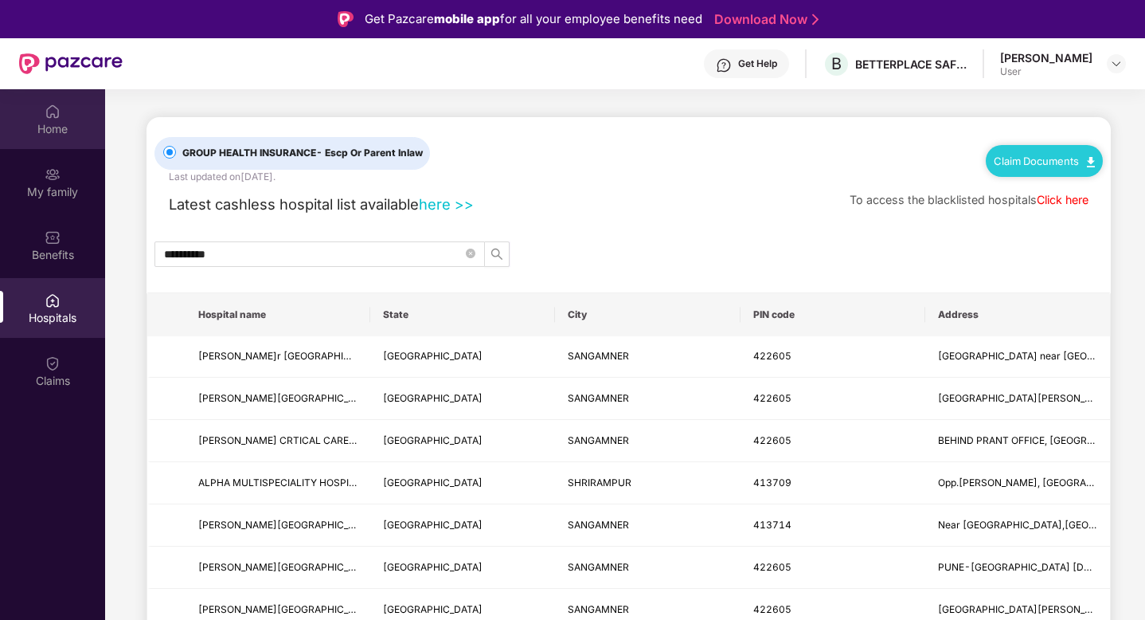
click at [41, 118] on div "Home" at bounding box center [52, 119] width 105 height 60
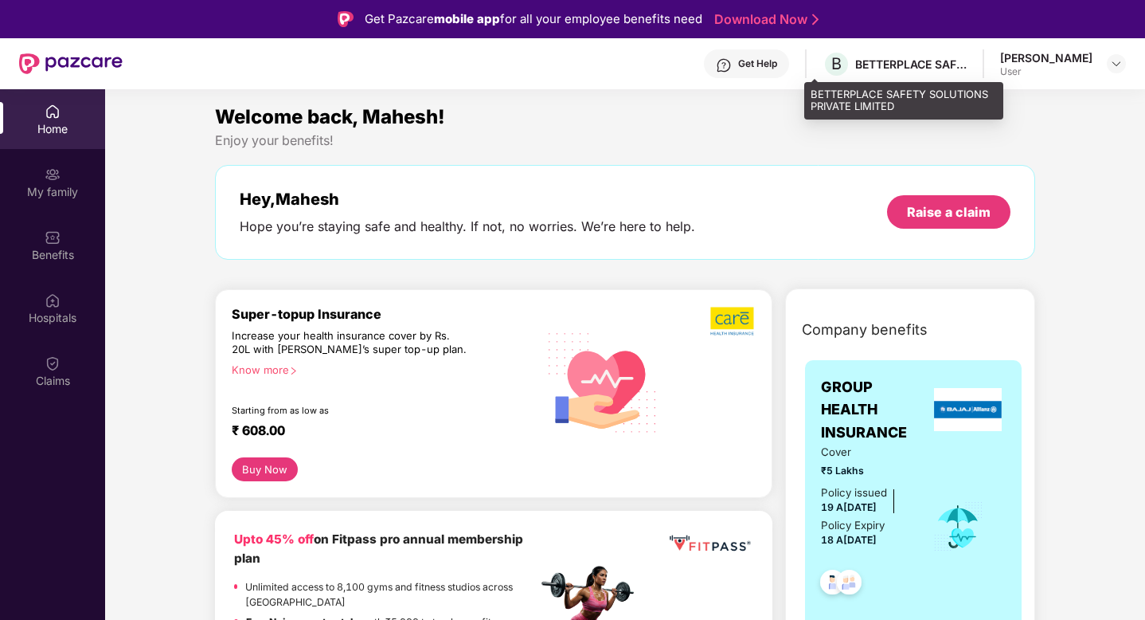
click at [855, 66] on div "BETTERPLACE SAFETY SOLUTIONS PRIVATE LIMITED" at bounding box center [911, 64] width 112 height 15
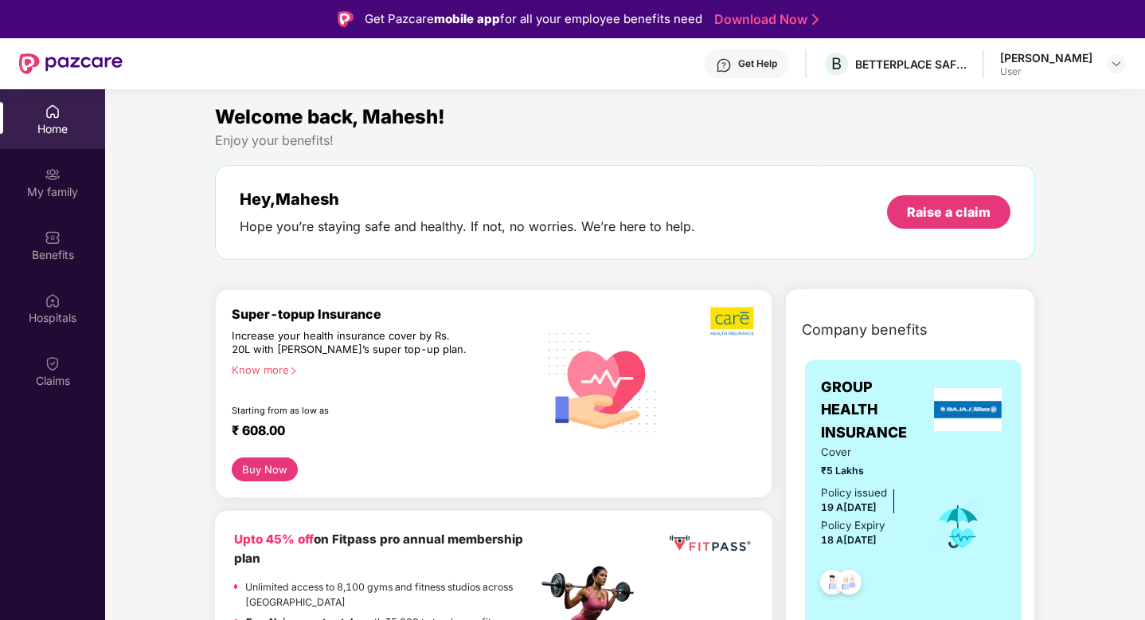
click at [1032, 66] on div "User" at bounding box center [1046, 71] width 92 height 13
click at [1112, 66] on img at bounding box center [1116, 63] width 13 height 13
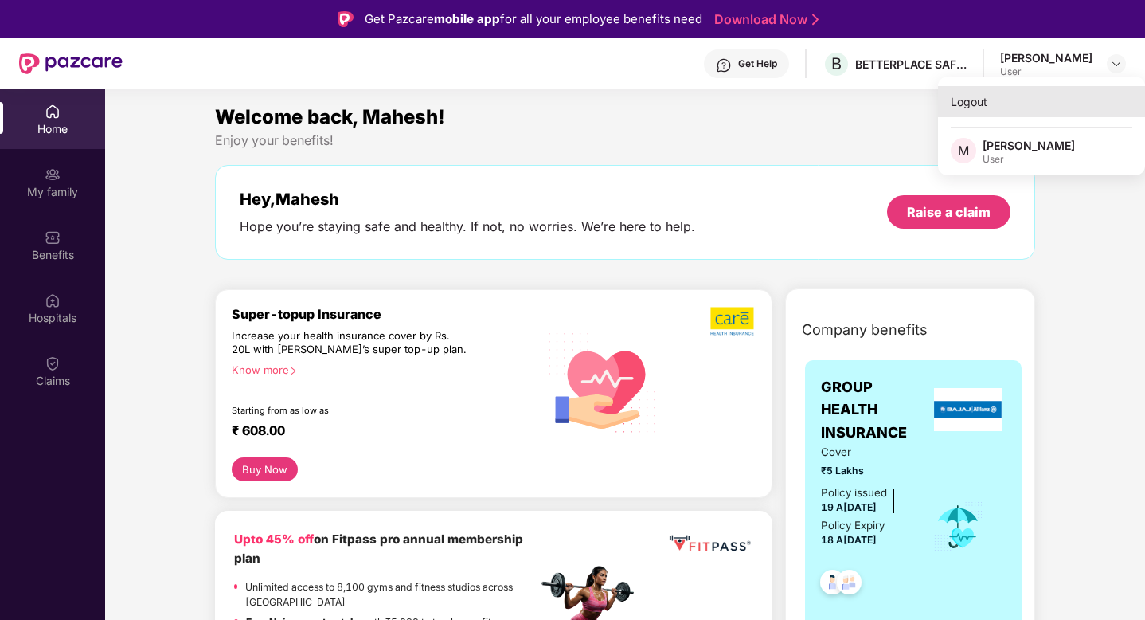
click at [997, 100] on div "Logout" at bounding box center [1041, 101] width 207 height 31
